Goal: Information Seeking & Learning: Understand process/instructions

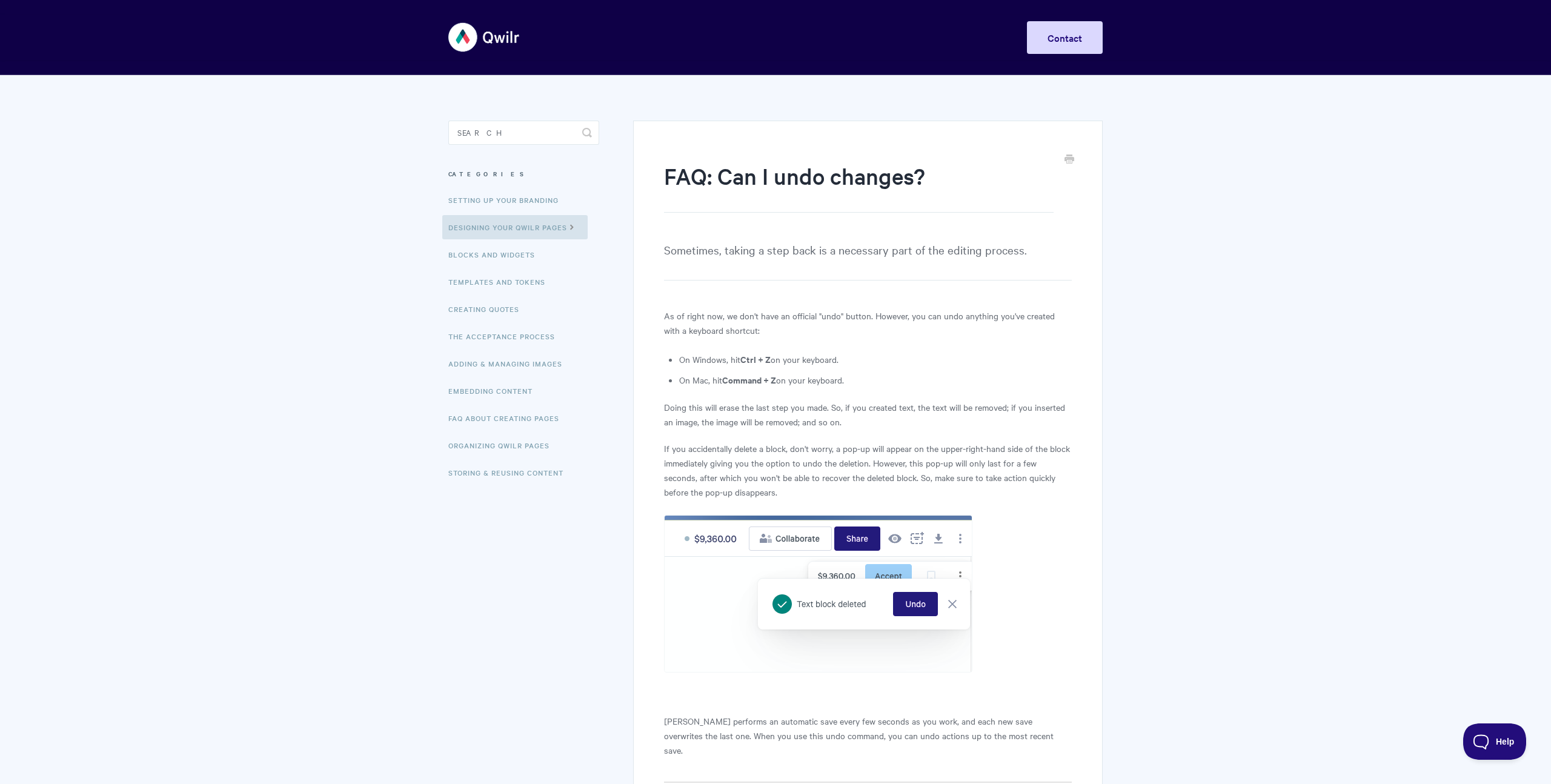
click at [964, 423] on p "Doing this will erase the last step you made. So, if you created text, the text…" at bounding box center [867, 414] width 408 height 29
click at [961, 291] on article "FAQ: Can I undo changes? Sometimes, taking a step back is a necessary part of t…" at bounding box center [867, 487] width 408 height 653
click at [805, 273] on p "Sometimes, taking a step back is a necessary part of the editing process." at bounding box center [867, 260] width 408 height 40
click at [552, 139] on input "Search" at bounding box center [524, 132] width 151 height 24
type input "history"
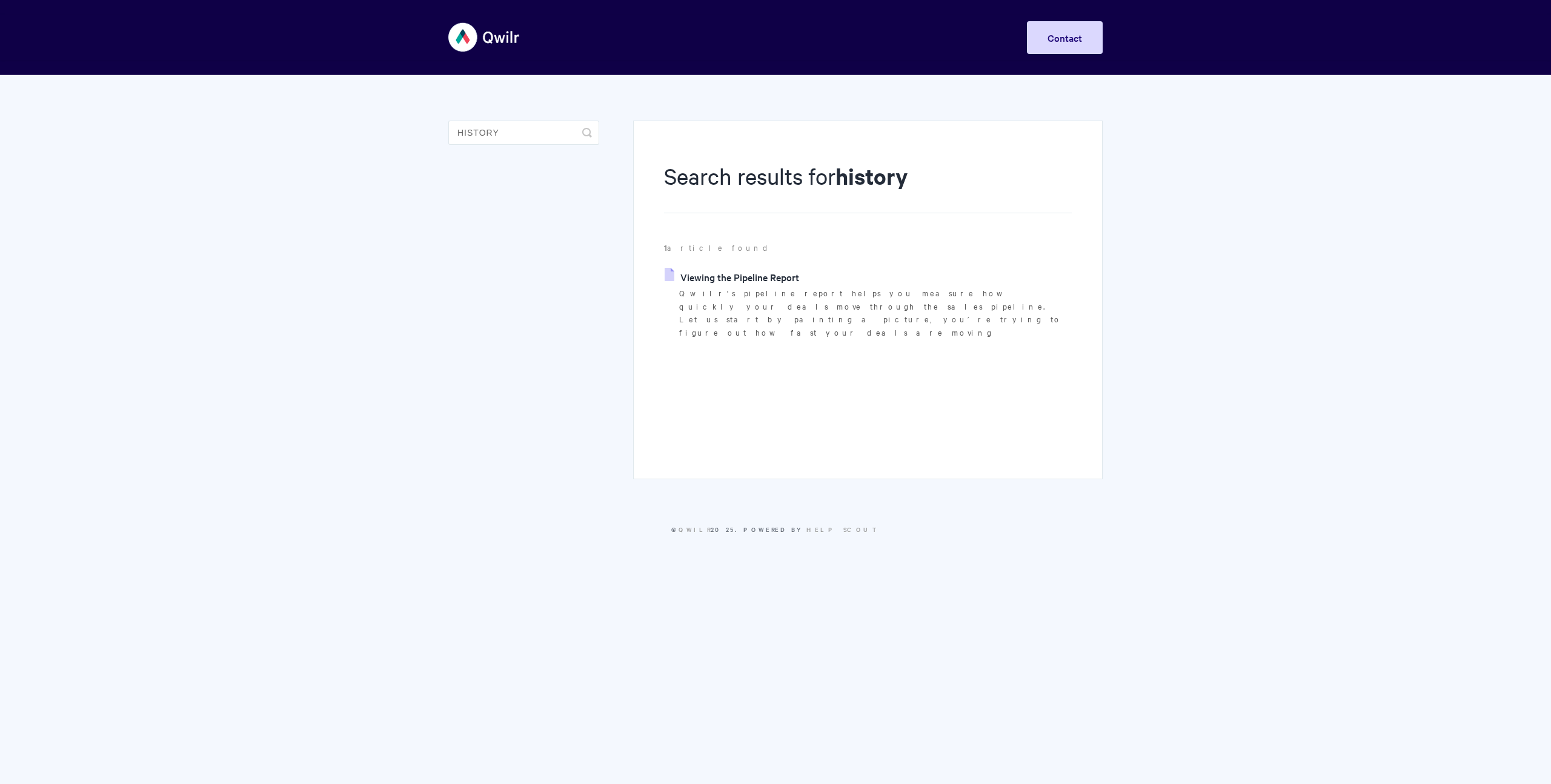
click at [1200, 216] on body "Toggle Navigation Home Getting Started Creating & Editing Pages Sharing & Analy…" at bounding box center [775, 283] width 1551 height 565
